Goal: Task Accomplishment & Management: Use online tool/utility

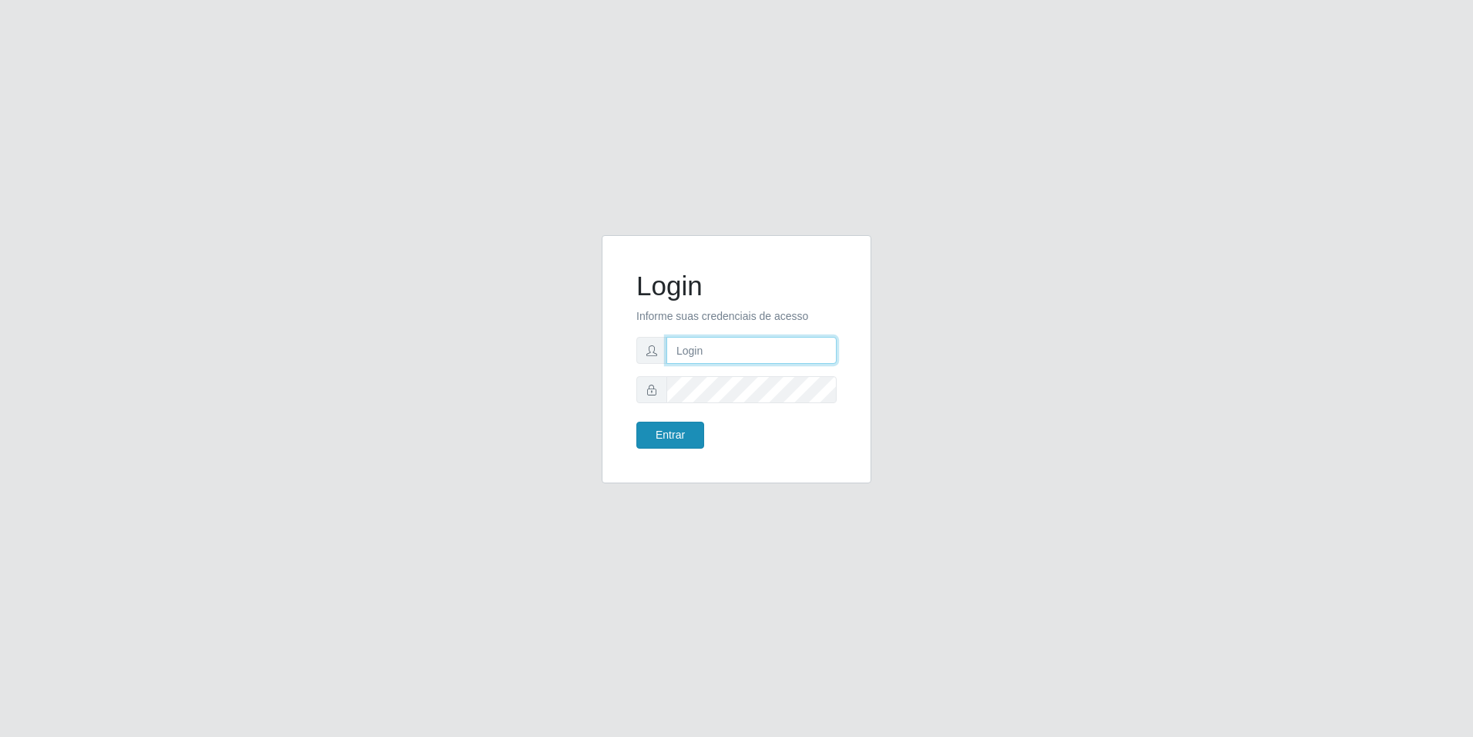
type input "[EMAIL_ADDRESS][DOMAIN_NAME]"
click at [693, 439] on button "Entrar" at bounding box center [670, 434] width 68 height 27
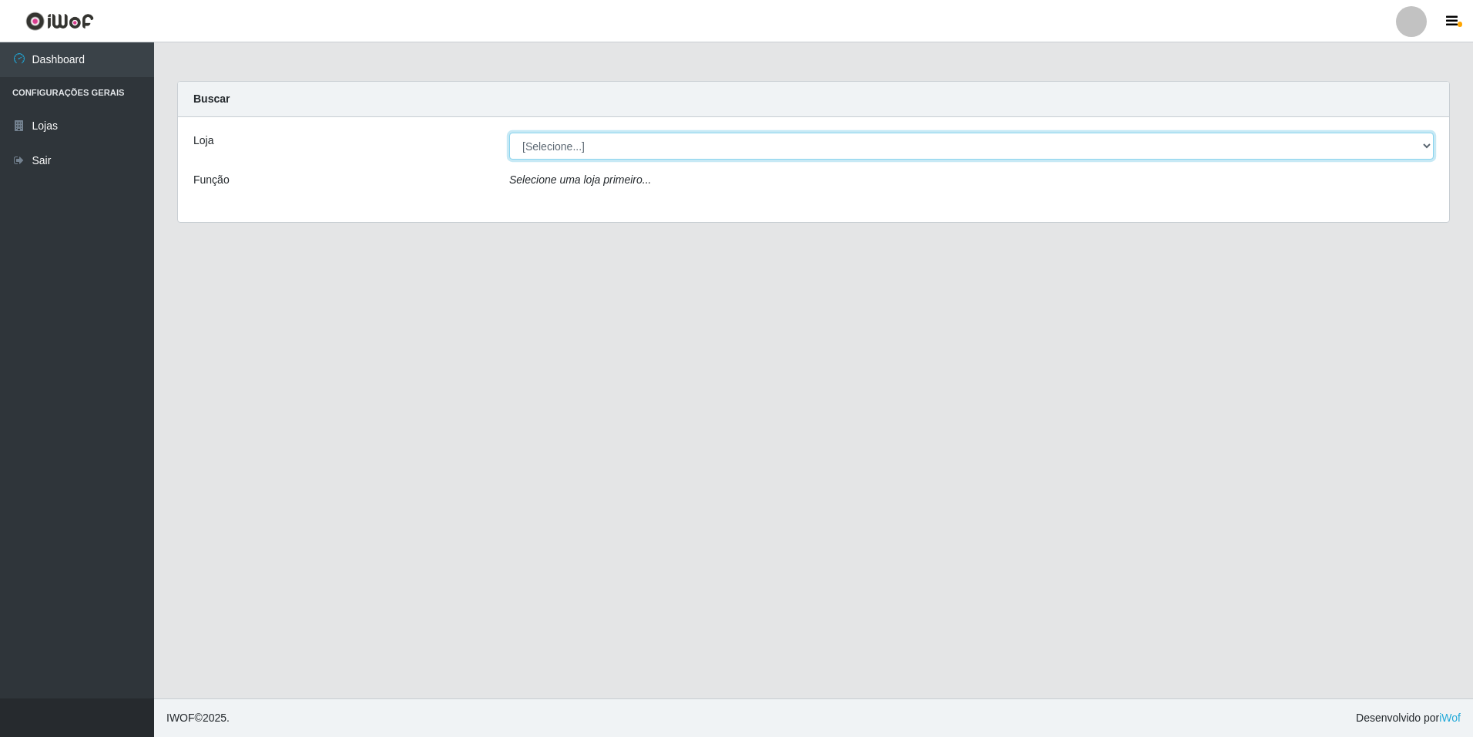
click at [1410, 143] on select "[Selecione...] [GEOGRAPHIC_DATA] - [GEOGRAPHIC_DATA]" at bounding box center [971, 146] width 925 height 27
select select "528"
click at [509, 133] on select "[Selecione...] [GEOGRAPHIC_DATA] - [GEOGRAPHIC_DATA]" at bounding box center [971, 146] width 925 height 27
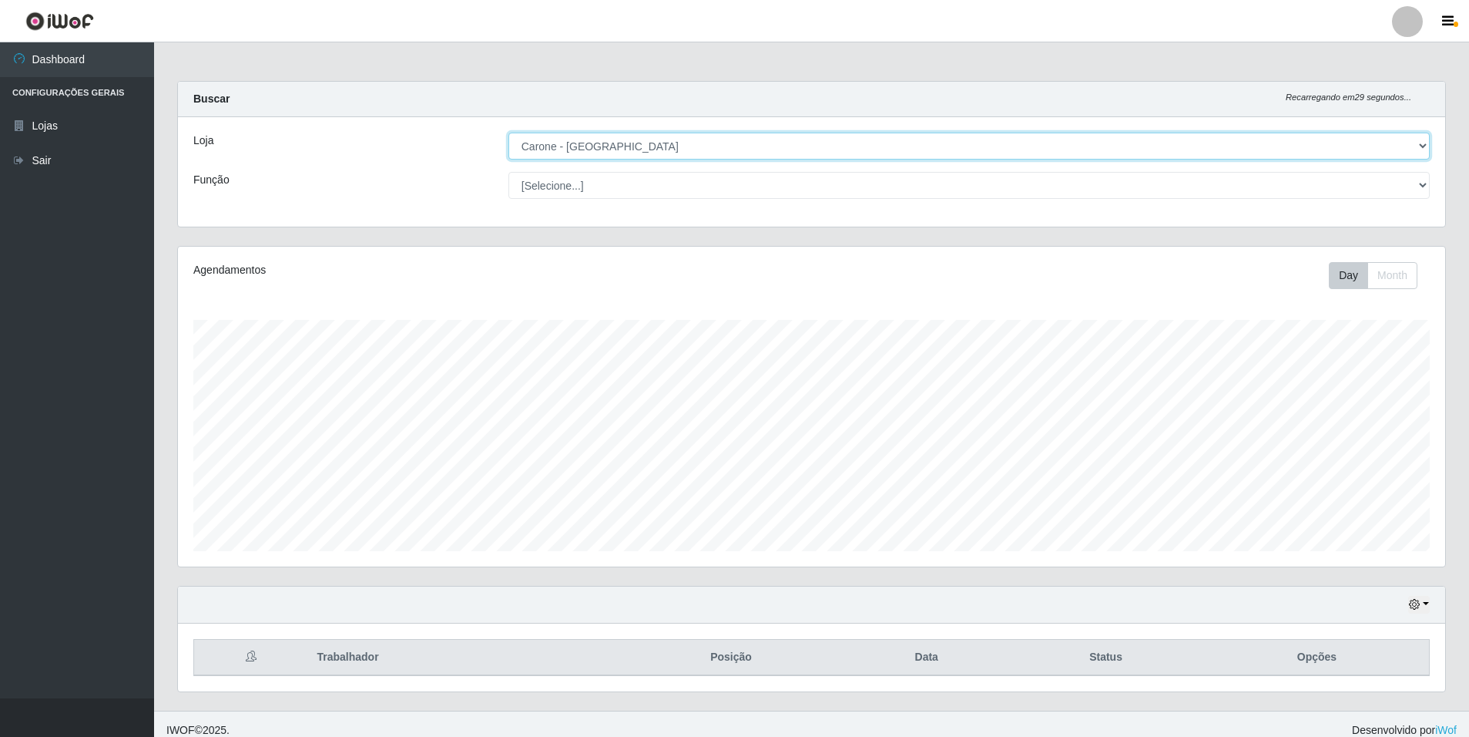
scroll to position [320, 1267]
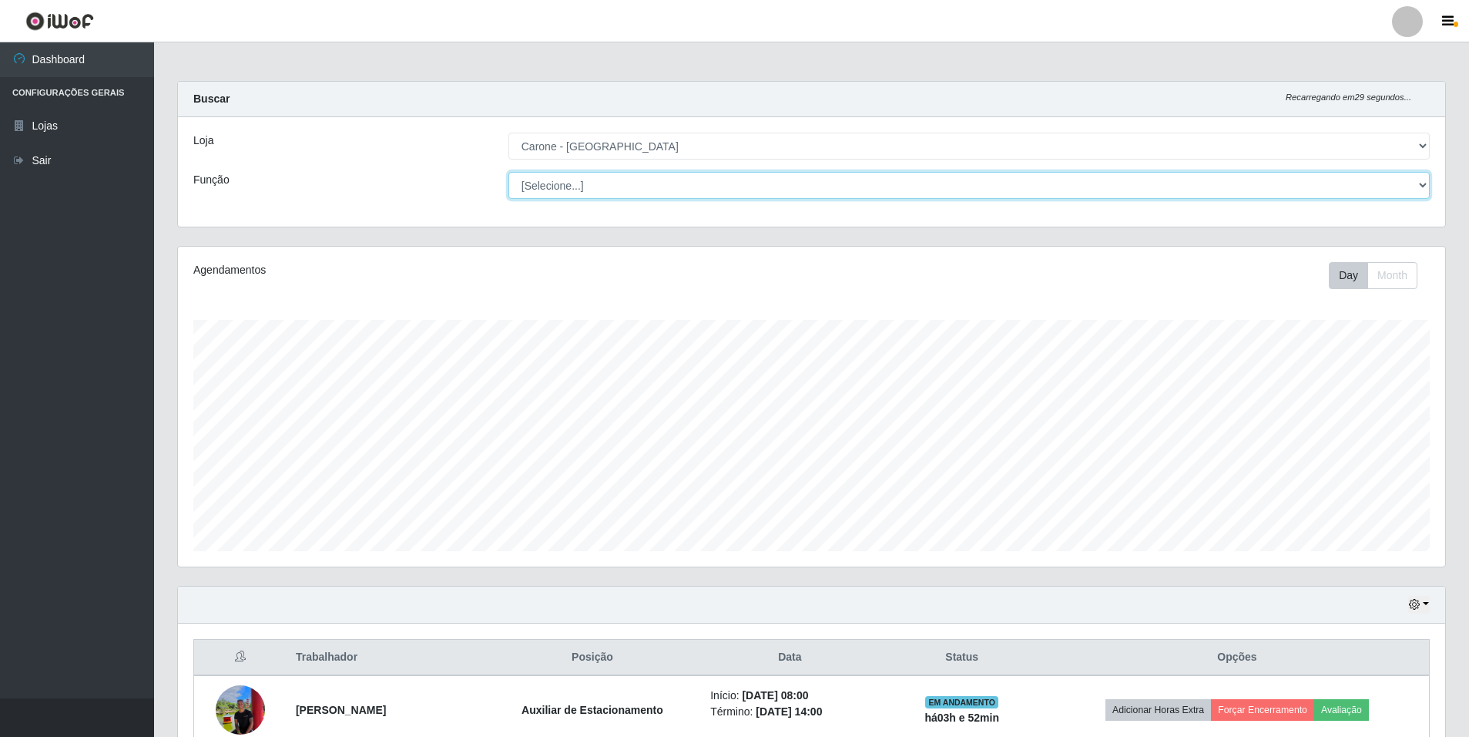
click at [1415, 182] on select "[Selecione...] Auxiliar de Depósito Auxiliar de Depósito + Auxiliar de Depósito…" at bounding box center [969, 185] width 921 height 27
click at [509, 172] on select "[Selecione...] Auxiliar de Depósito Auxiliar de Depósito + Auxiliar de Depósito…" at bounding box center [969, 185] width 921 height 27
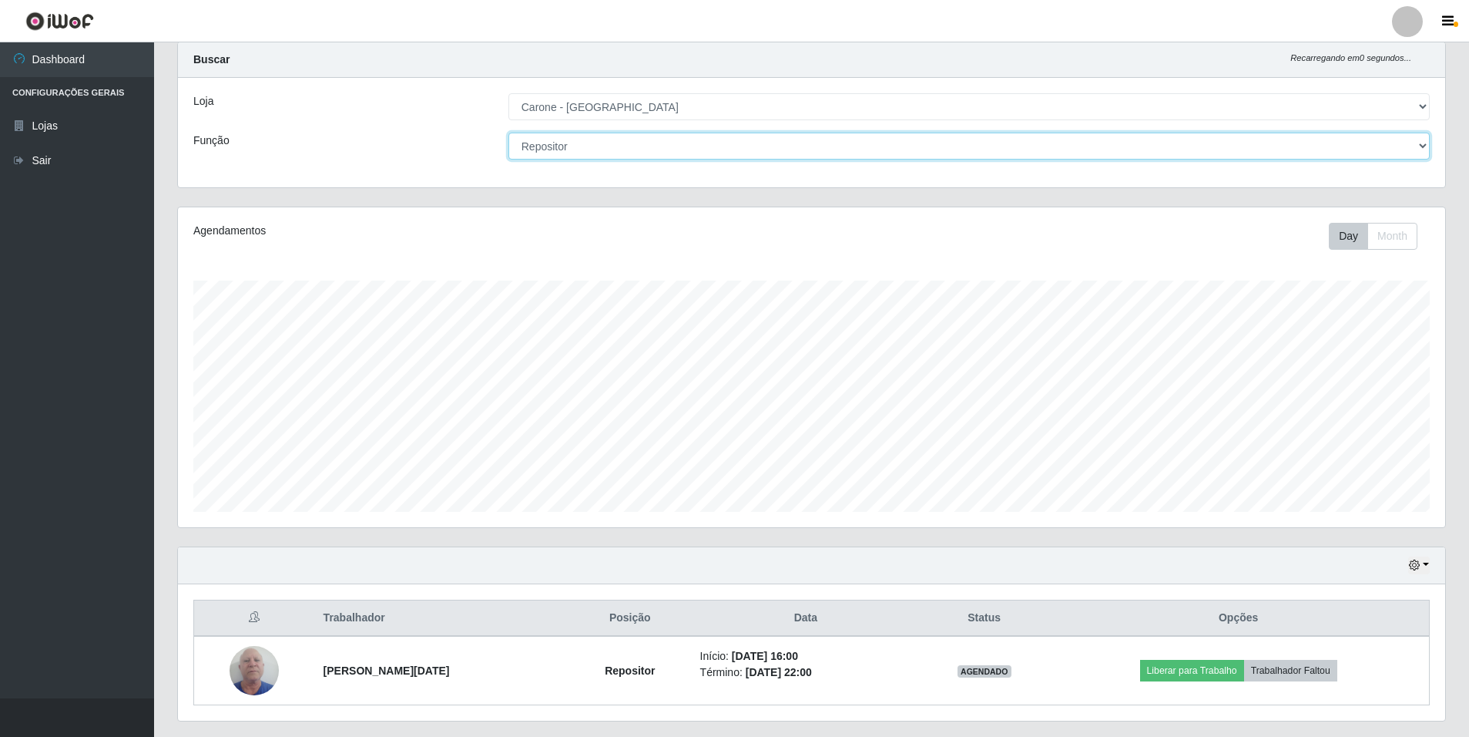
scroll to position [0, 0]
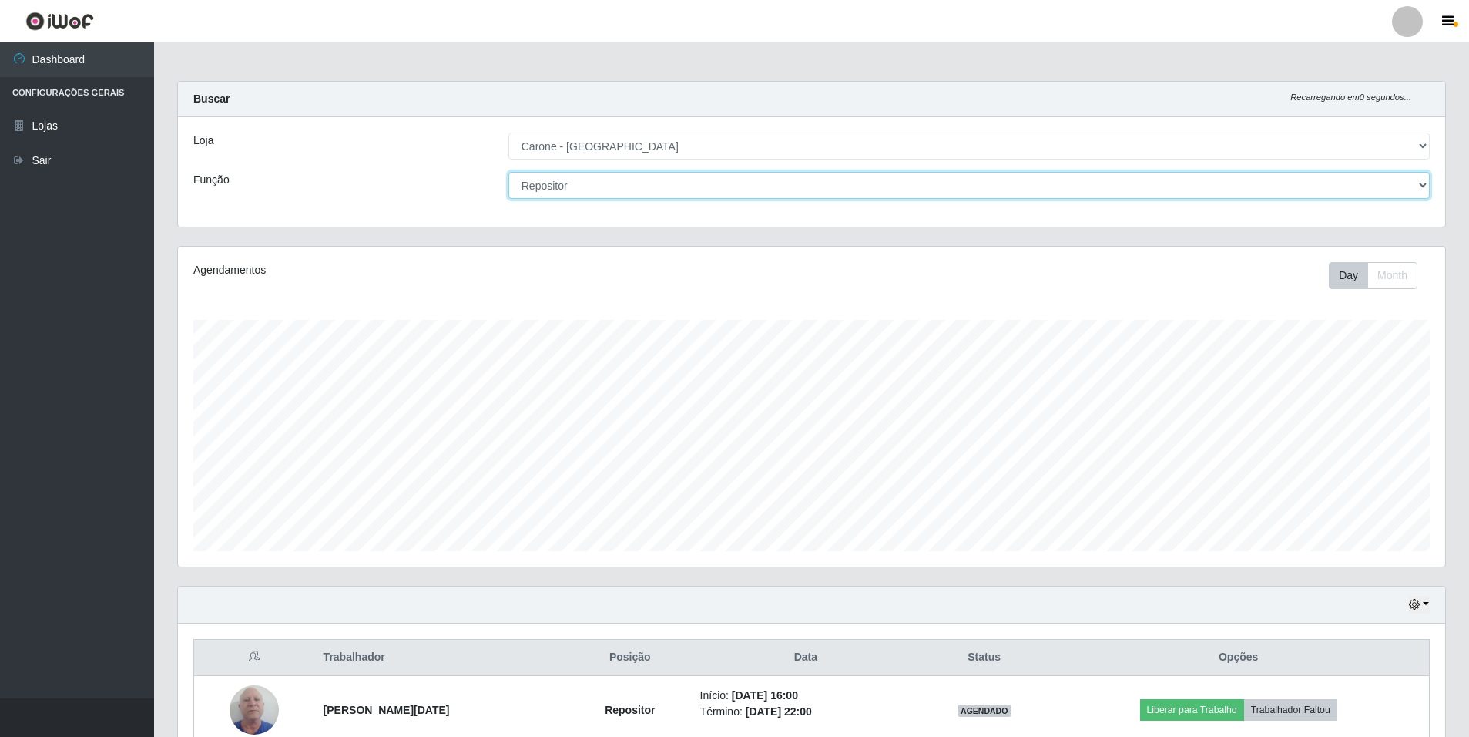
click at [1425, 188] on select "[Selecione...] Auxiliar de Depósito Auxiliar de Depósito + Auxiliar de Depósito…" at bounding box center [969, 185] width 921 height 27
select select "1"
click at [509, 172] on select "[Selecione...] Auxiliar de Depósito Auxiliar de Depósito + Auxiliar de Depósito…" at bounding box center [969, 185] width 921 height 27
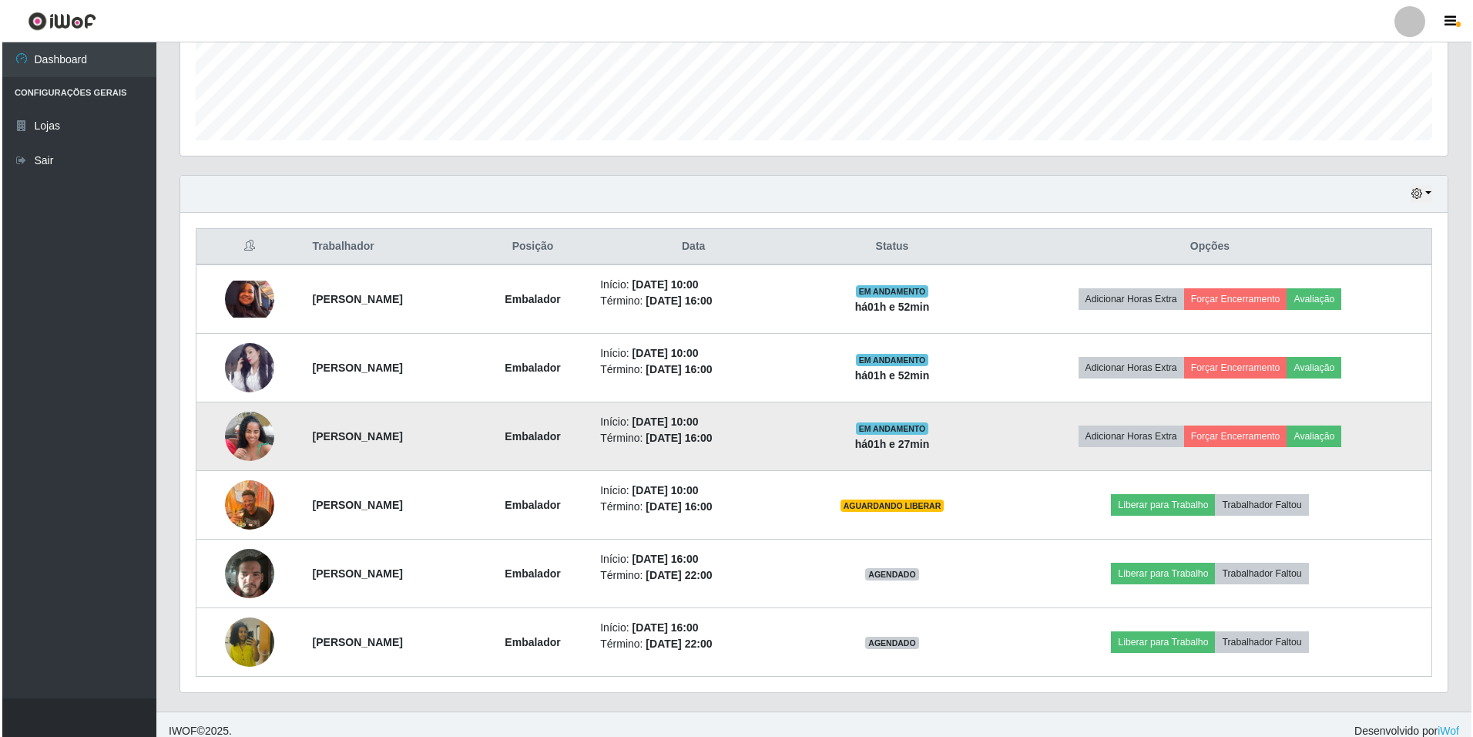
scroll to position [424, 0]
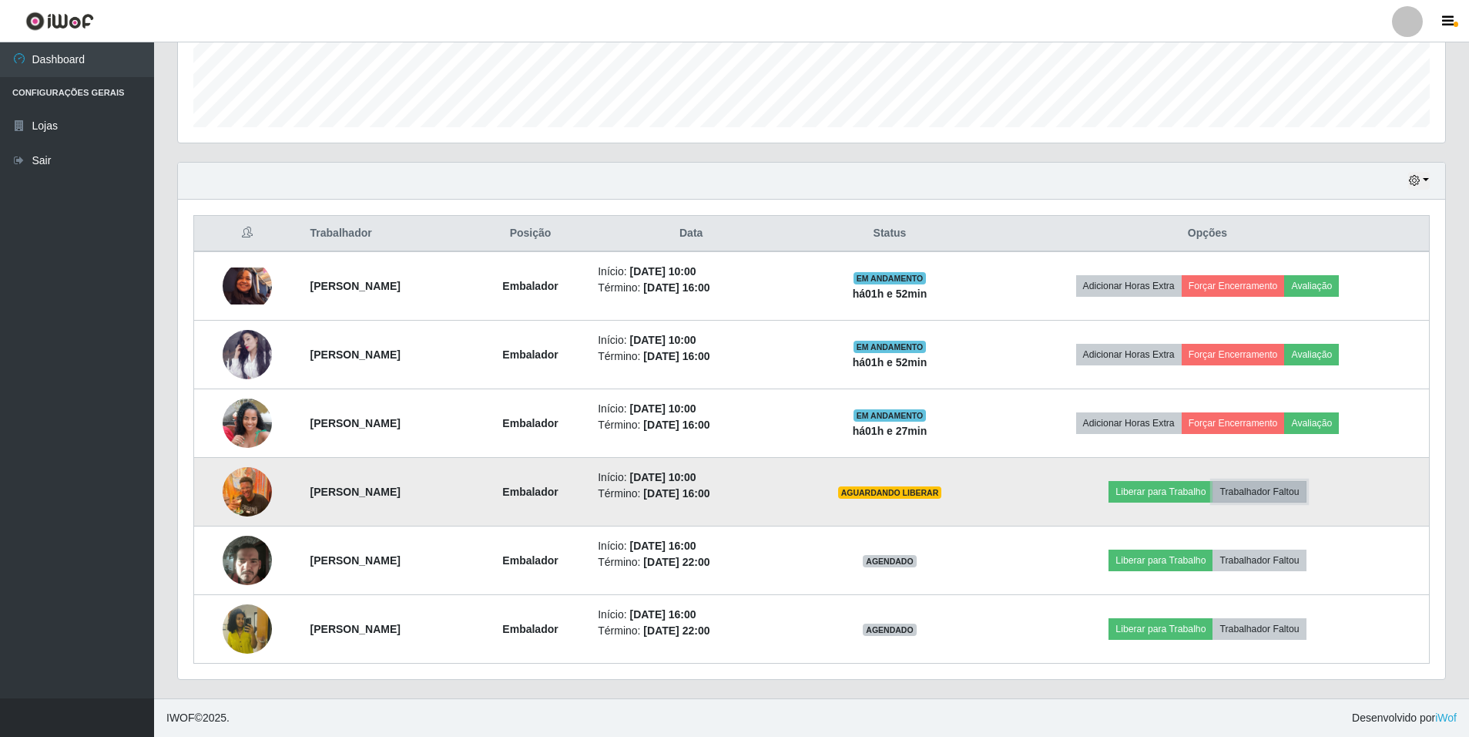
click at [1294, 499] on button "Trabalhador Faltou" at bounding box center [1259, 492] width 93 height 22
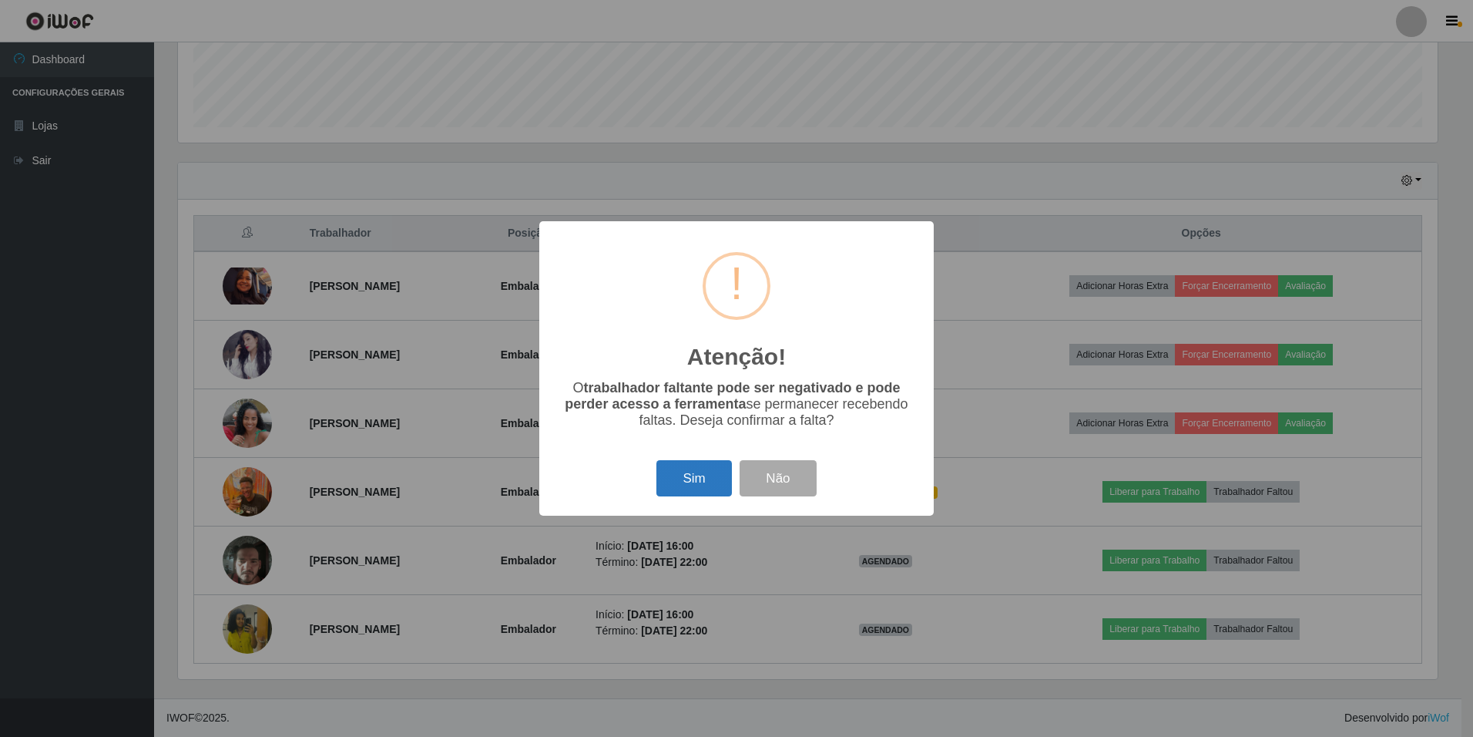
click at [705, 488] on button "Sim" at bounding box center [693, 478] width 75 height 36
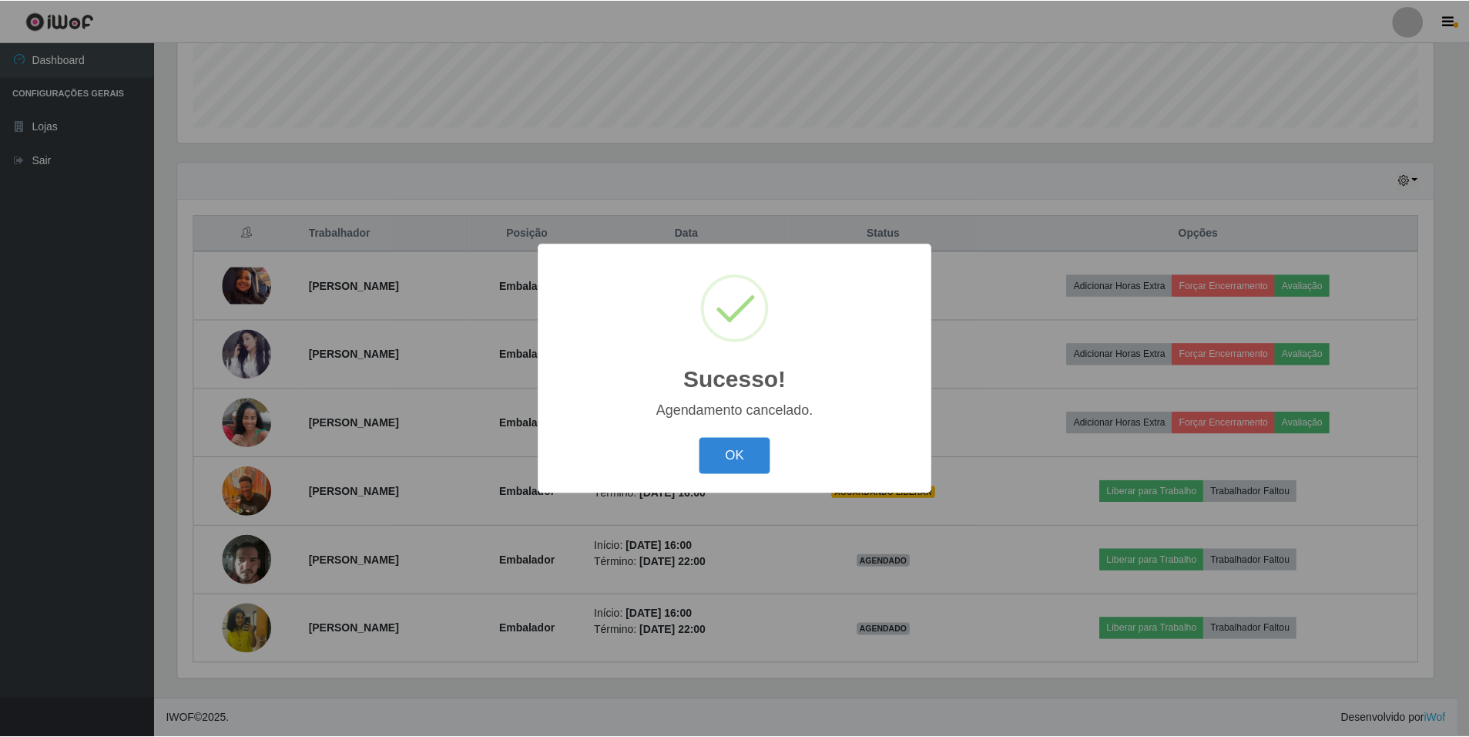
scroll to position [355, 0]
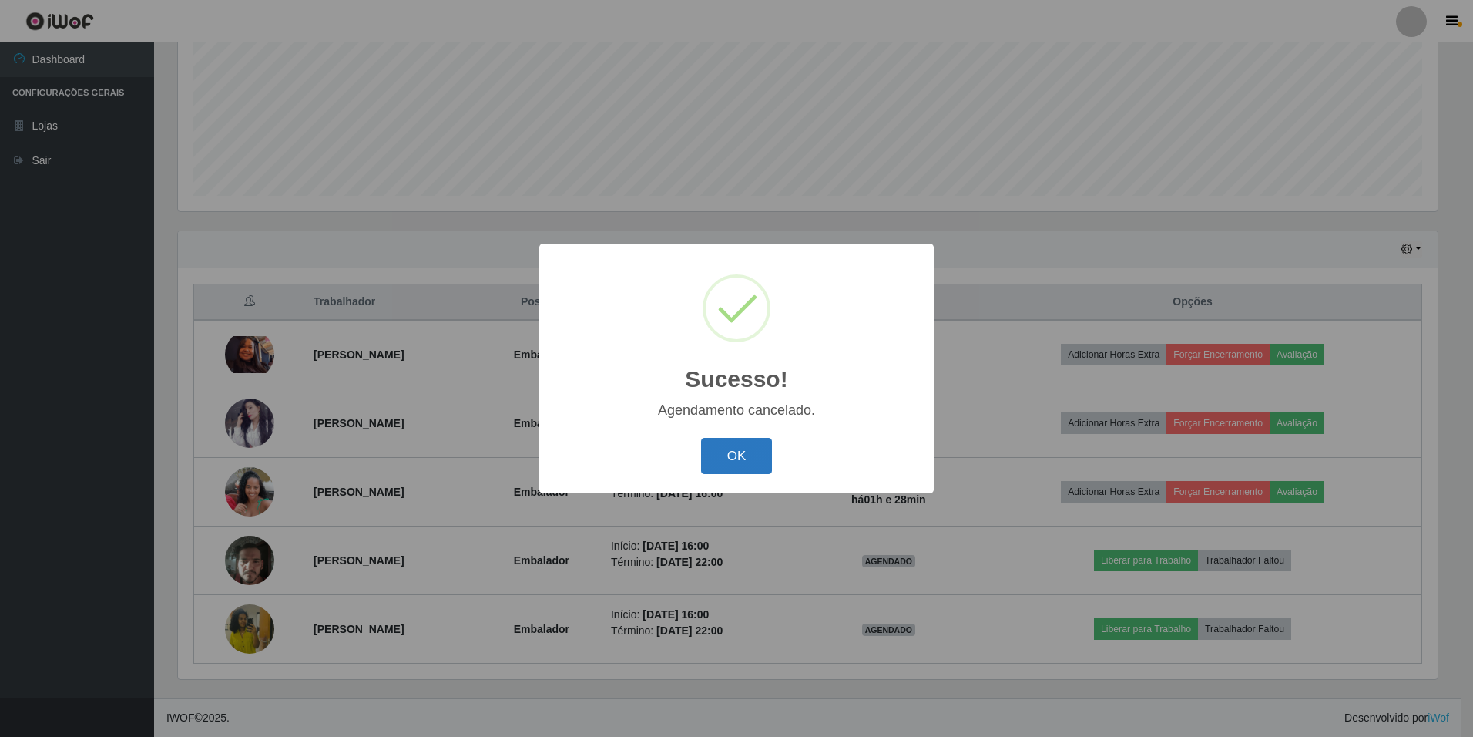
click at [756, 449] on button "OK" at bounding box center [737, 456] width 72 height 36
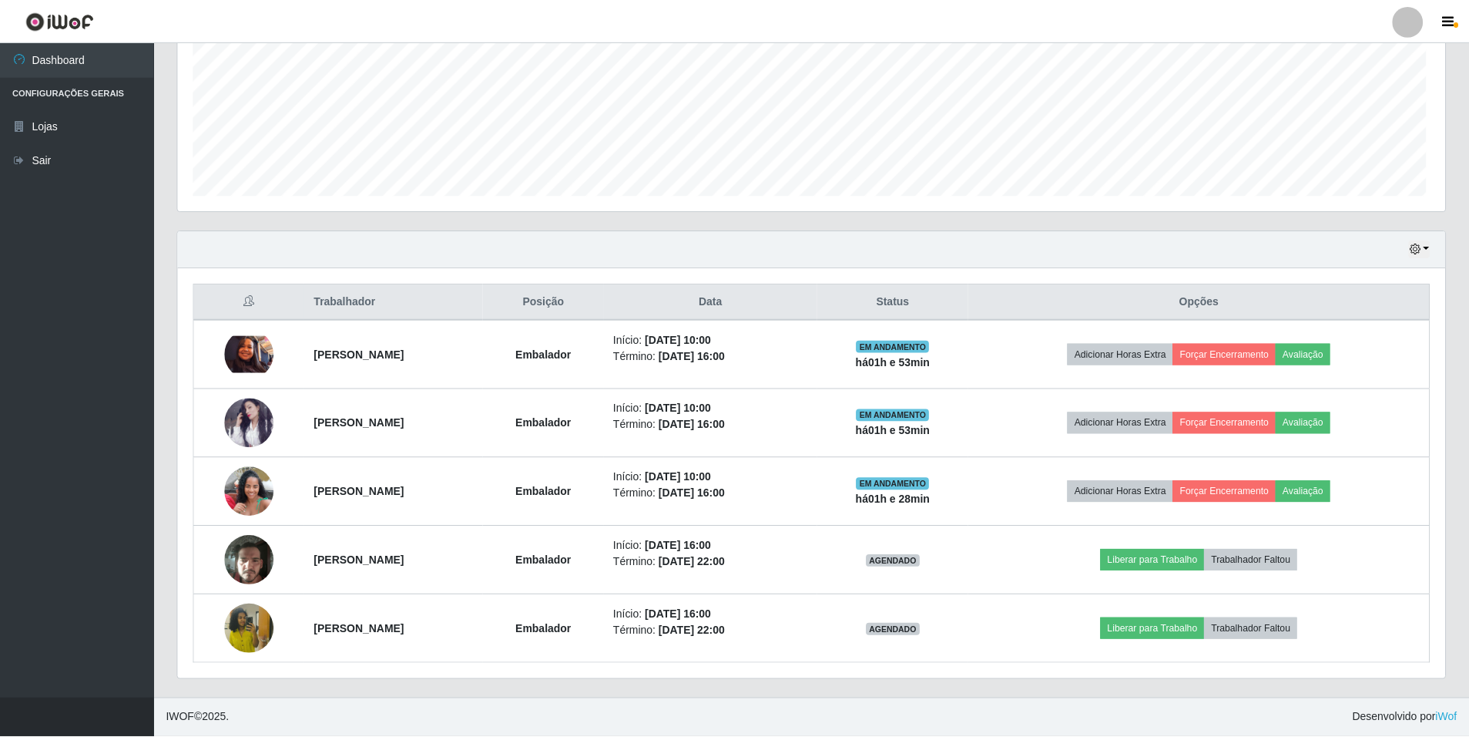
scroll to position [320, 1267]
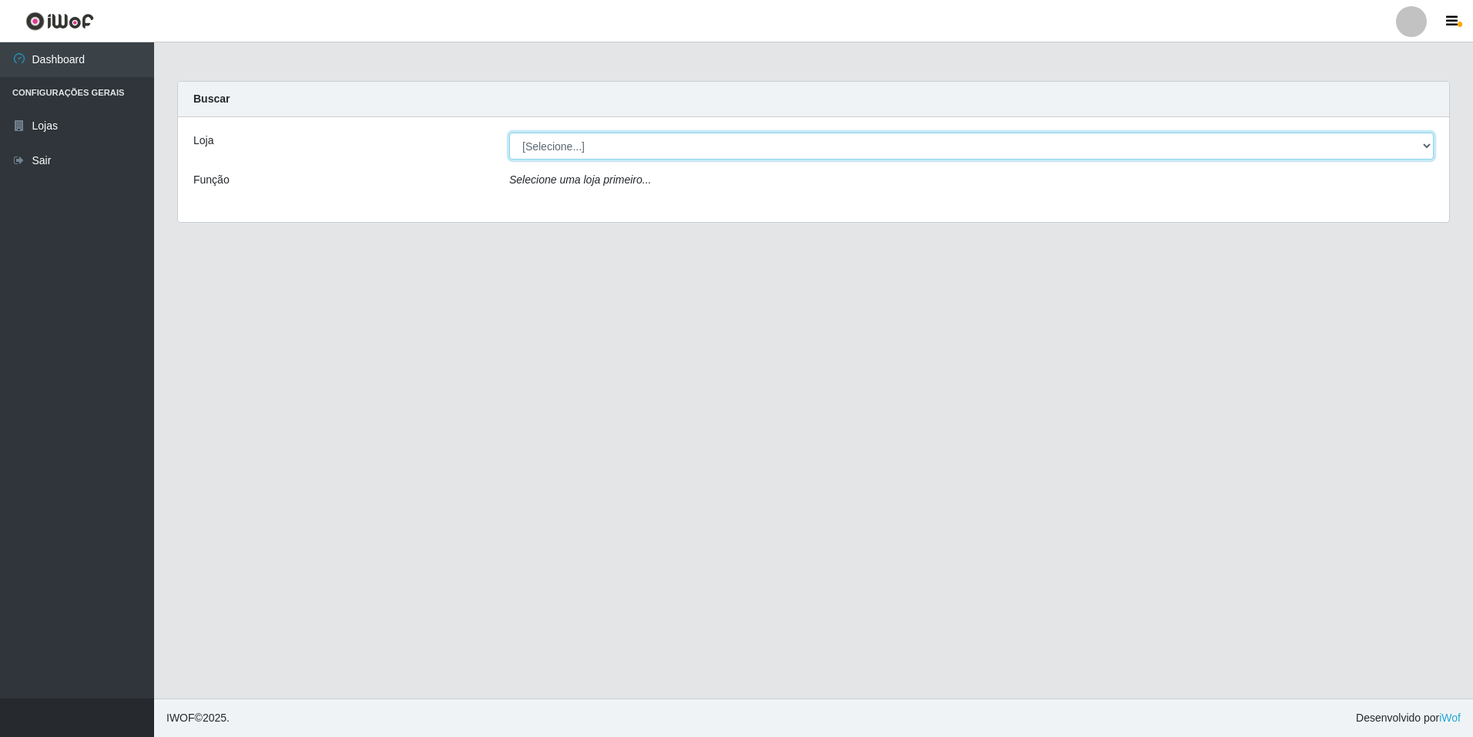
click at [1426, 142] on select "[Selecione...] [GEOGRAPHIC_DATA] - [GEOGRAPHIC_DATA]" at bounding box center [971, 146] width 925 height 27
select select "528"
click at [509, 133] on select "[Selecione...] [GEOGRAPHIC_DATA] - [GEOGRAPHIC_DATA]" at bounding box center [971, 146] width 925 height 27
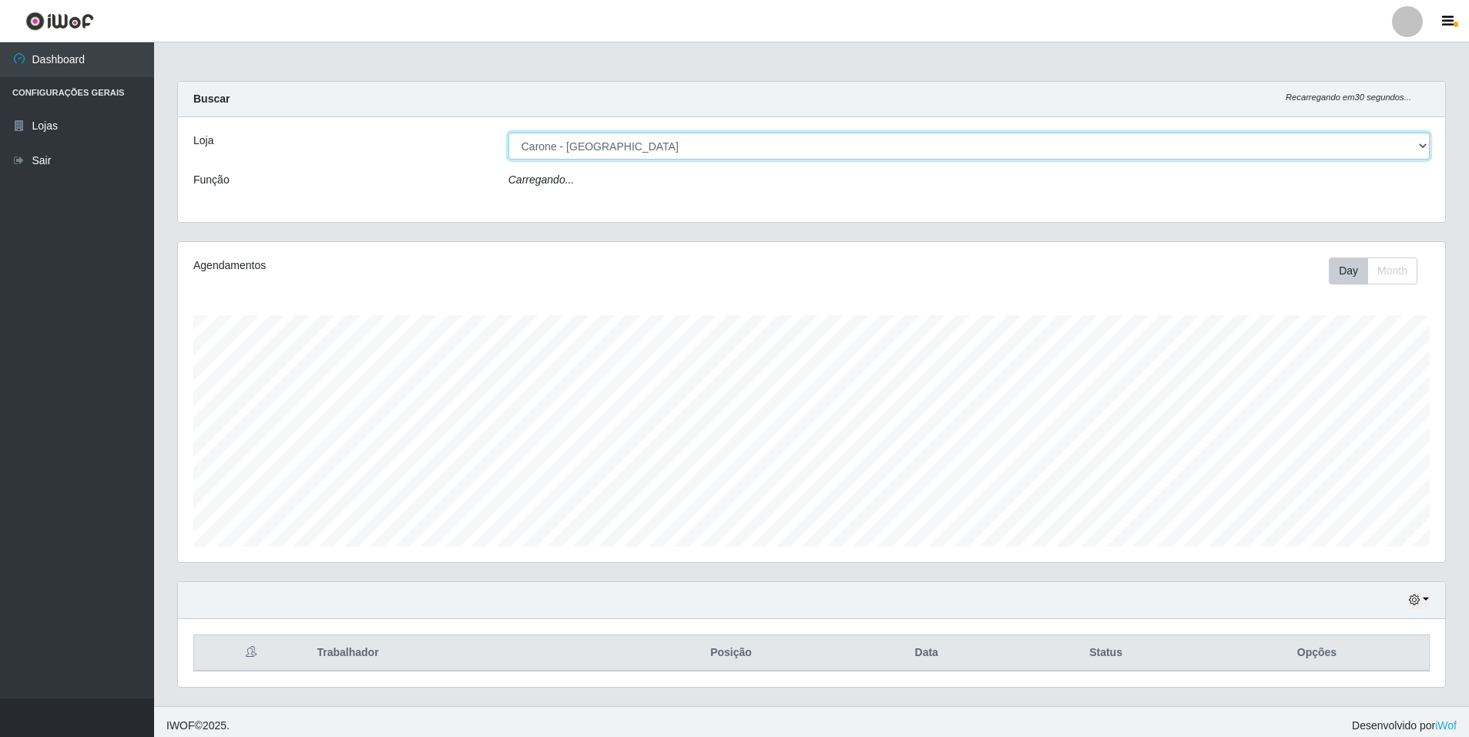
scroll to position [320, 1267]
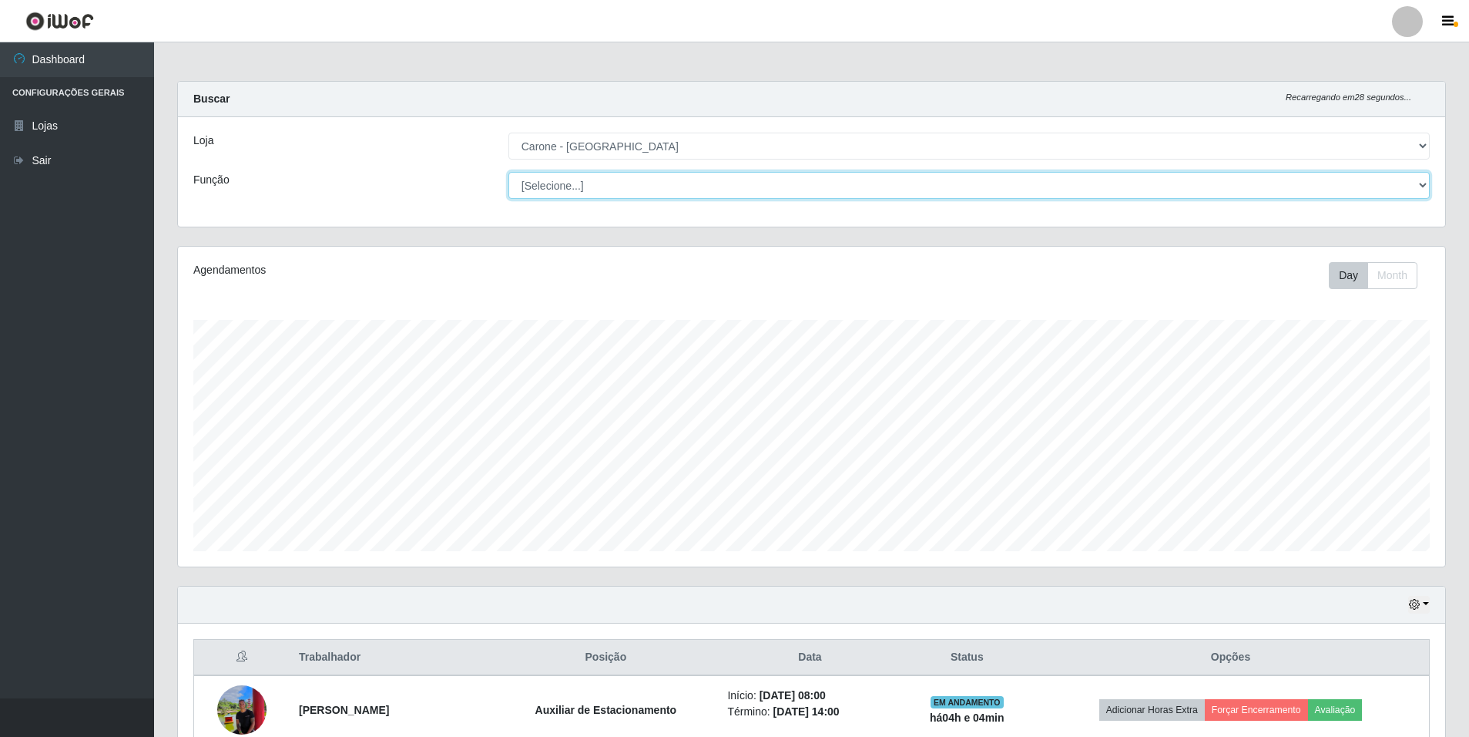
click at [1405, 187] on select "[Selecione...] Auxiliar de Depósito Auxiliar de Depósito + Auxiliar de Depósito…" at bounding box center [969, 185] width 921 height 27
select select "4"
click at [509, 172] on select "[Selecione...] Auxiliar de Depósito Auxiliar de Depósito + Auxiliar de Depósito…" at bounding box center [969, 185] width 921 height 27
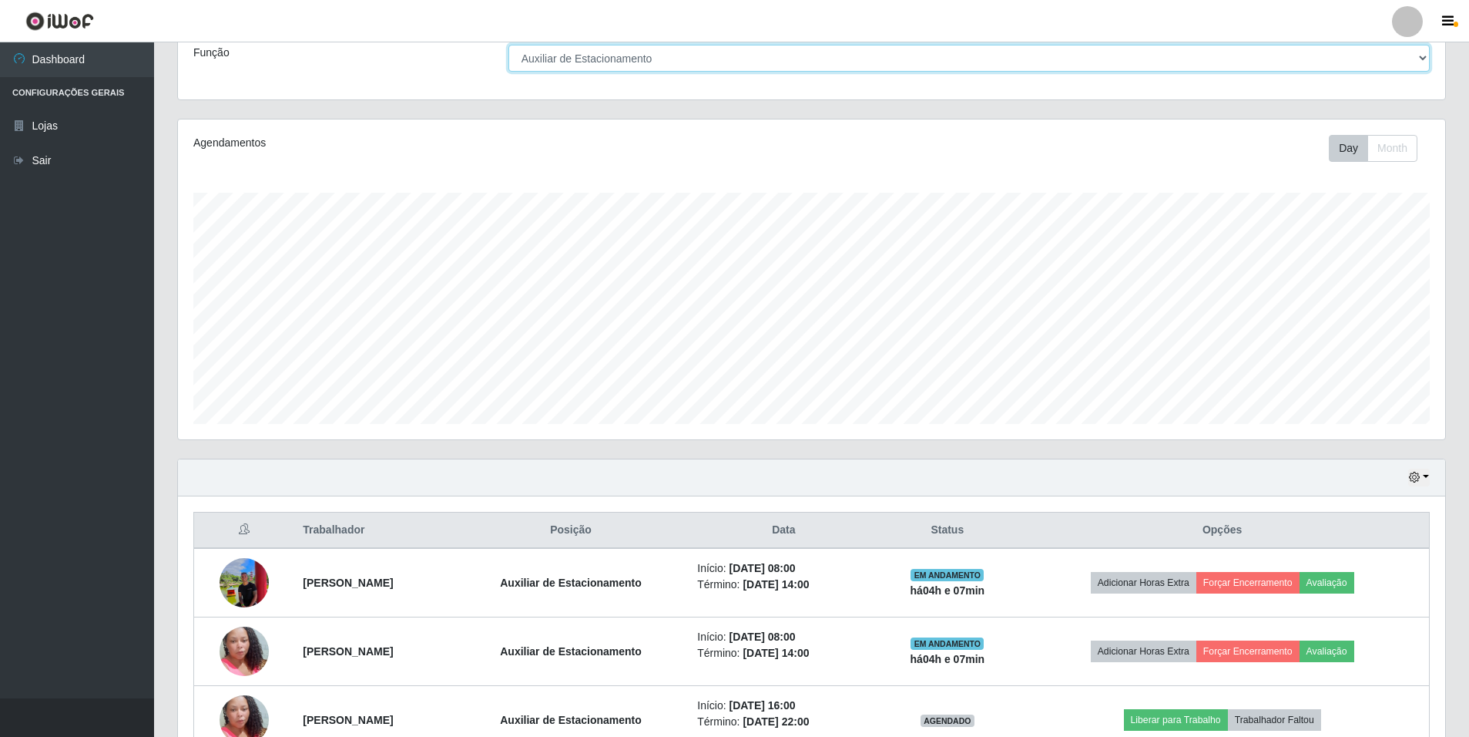
scroll to position [218, 0]
